Goal: Task Accomplishment & Management: Manage account settings

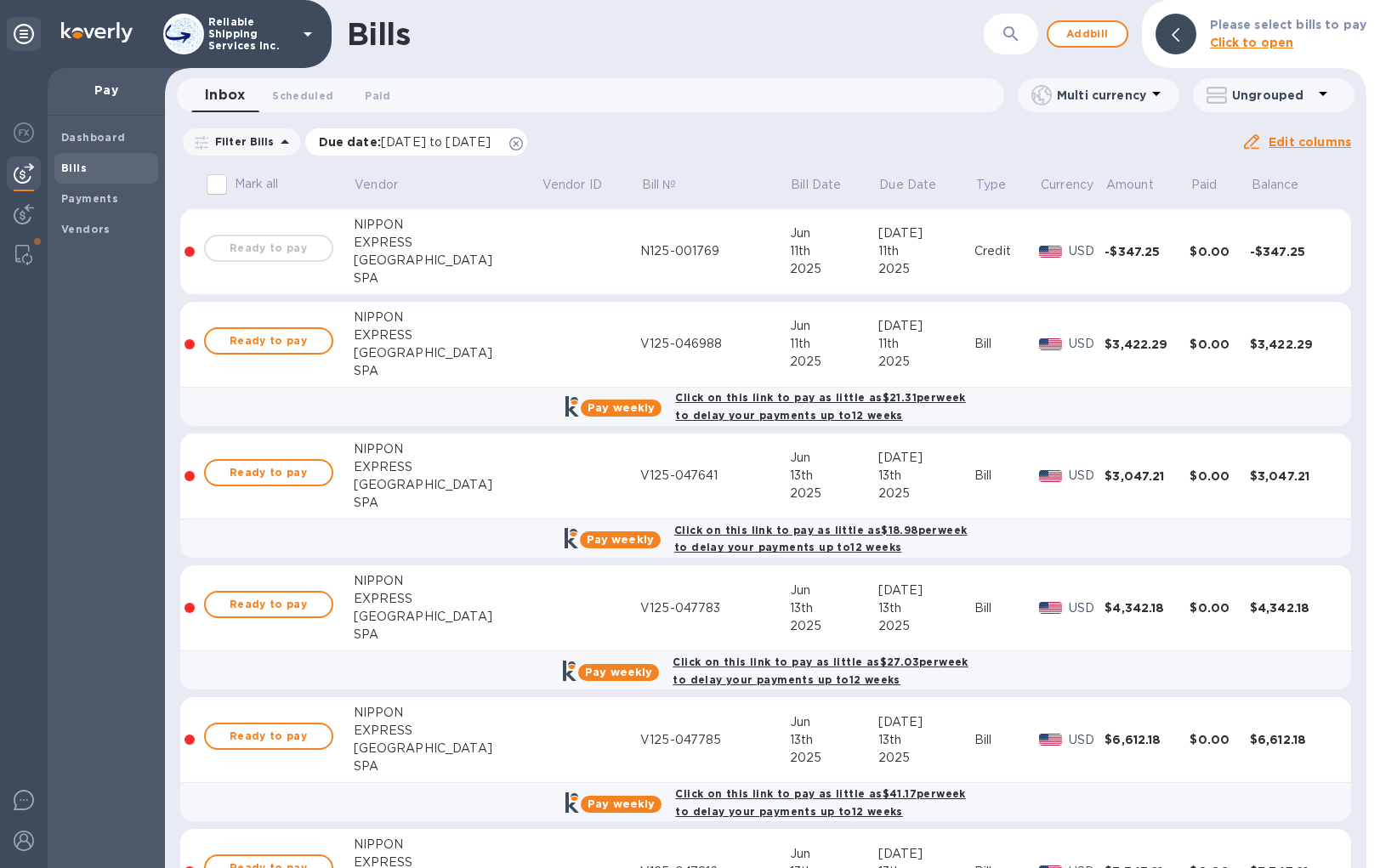
click at [523, 146] on icon at bounding box center [515, 143] width 13 height 13
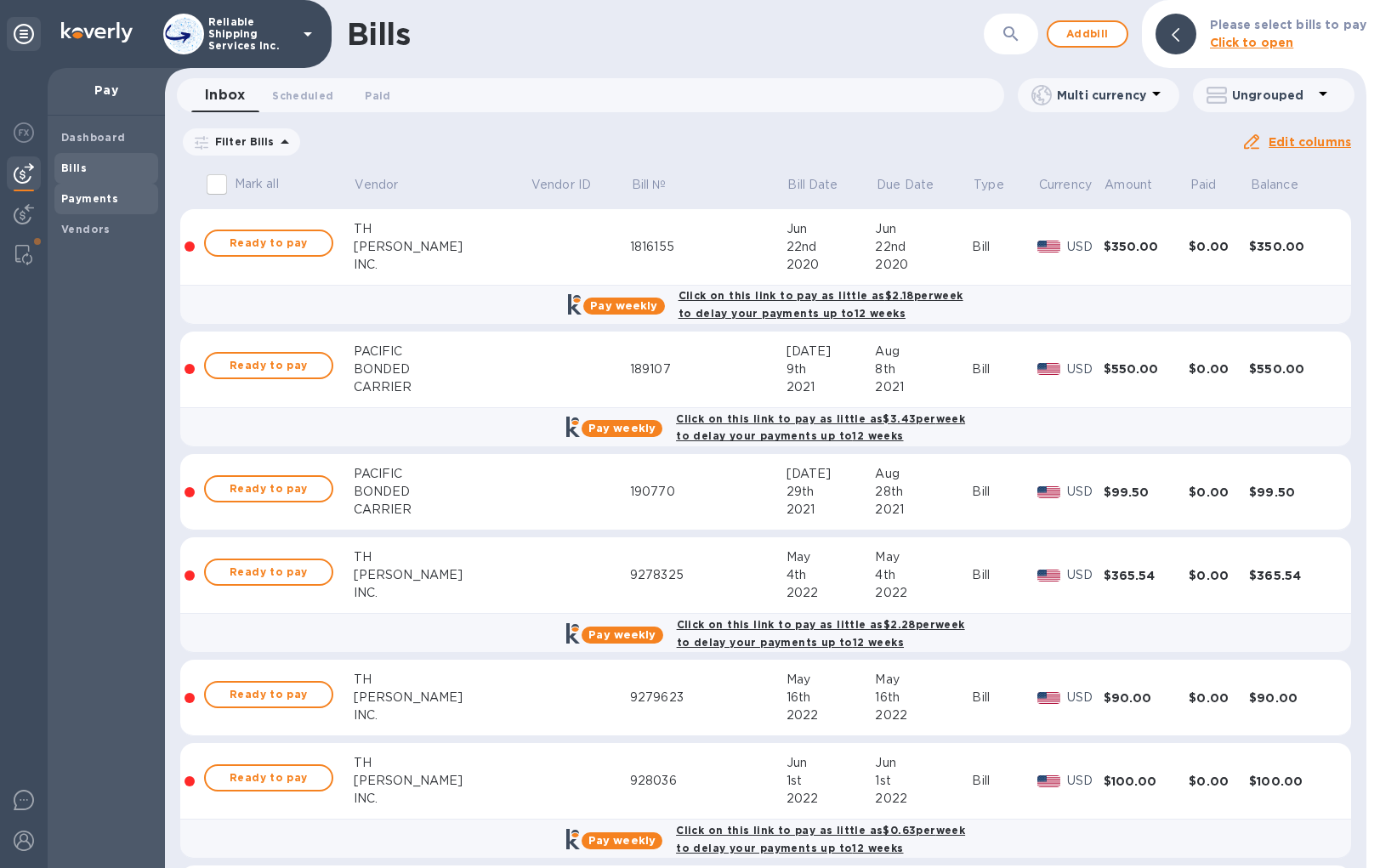
click at [81, 197] on b "Payments" at bounding box center [90, 198] width 57 height 13
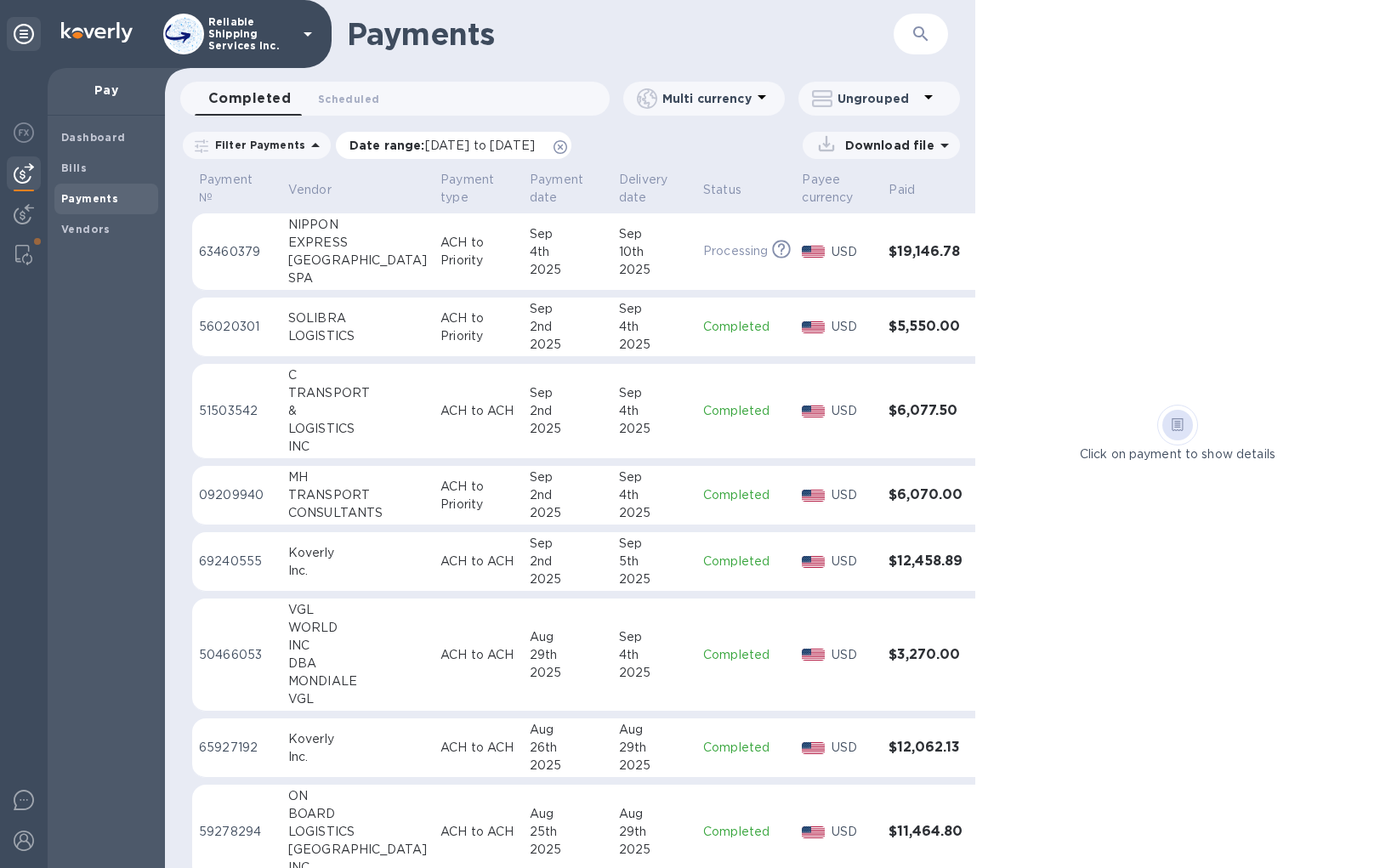
click at [567, 144] on icon at bounding box center [559, 147] width 13 height 13
